Goal: Task Accomplishment & Management: Use online tool/utility

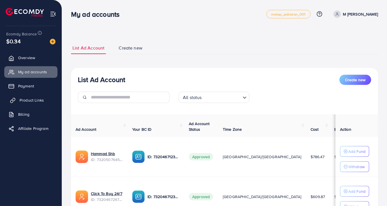
click at [38, 103] on span "Product Links" at bounding box center [32, 100] width 24 height 6
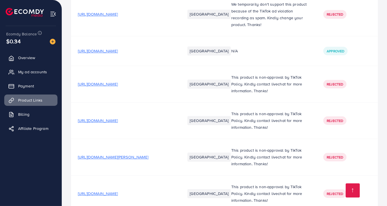
scroll to position [2350, 0]
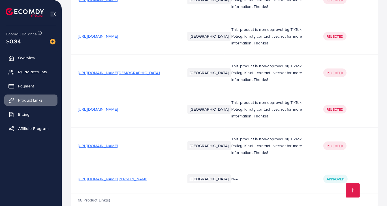
drag, startPoint x: 154, startPoint y: 48, endPoint x: 175, endPoint y: 149, distance: 102.6
click at [144, 176] on span "[URL][DOMAIN_NAME][PERSON_NAME]" at bounding box center [113, 179] width 70 height 6
click at [37, 74] on span "My ad accounts" at bounding box center [34, 72] width 29 height 6
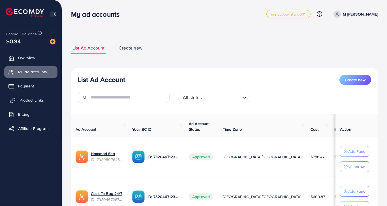
click at [46, 97] on link "Product Links" at bounding box center [30, 100] width 53 height 11
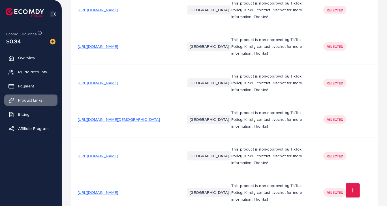
scroll to position [2350, 0]
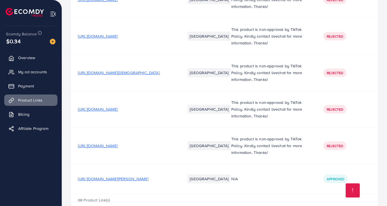
drag, startPoint x: 170, startPoint y: 133, endPoint x: 165, endPoint y: 197, distance: 64.1
click at [148, 176] on span "[URL][DOMAIN_NAME][PERSON_NAME]" at bounding box center [113, 179] width 70 height 6
click at [35, 71] on span "My ad accounts" at bounding box center [34, 72] width 29 height 6
